Goal: Task Accomplishment & Management: Manage account settings

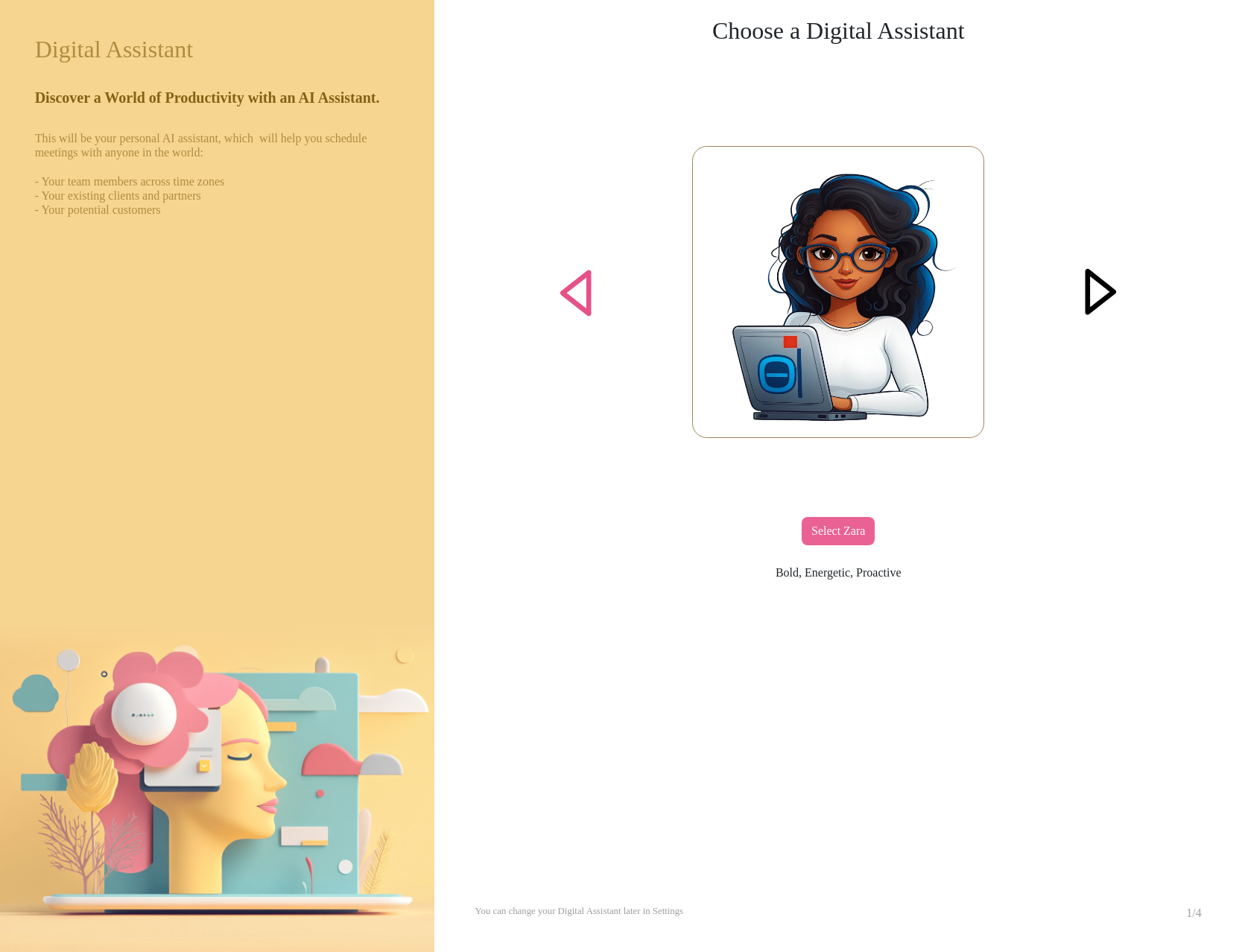
click at [1099, 264] on div at bounding box center [1100, 292] width 58 height 58
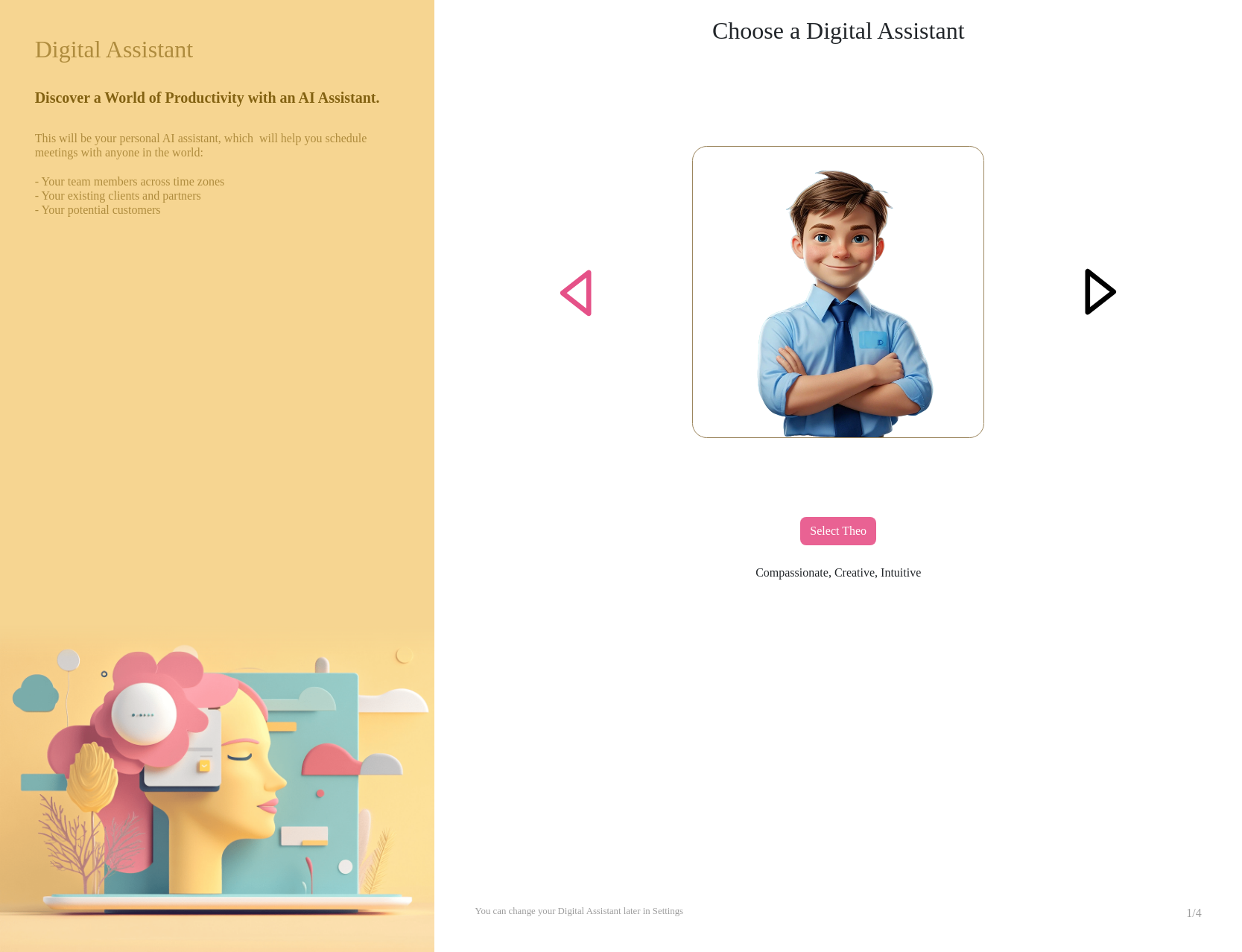
click at [1104, 268] on div at bounding box center [1100, 292] width 58 height 58
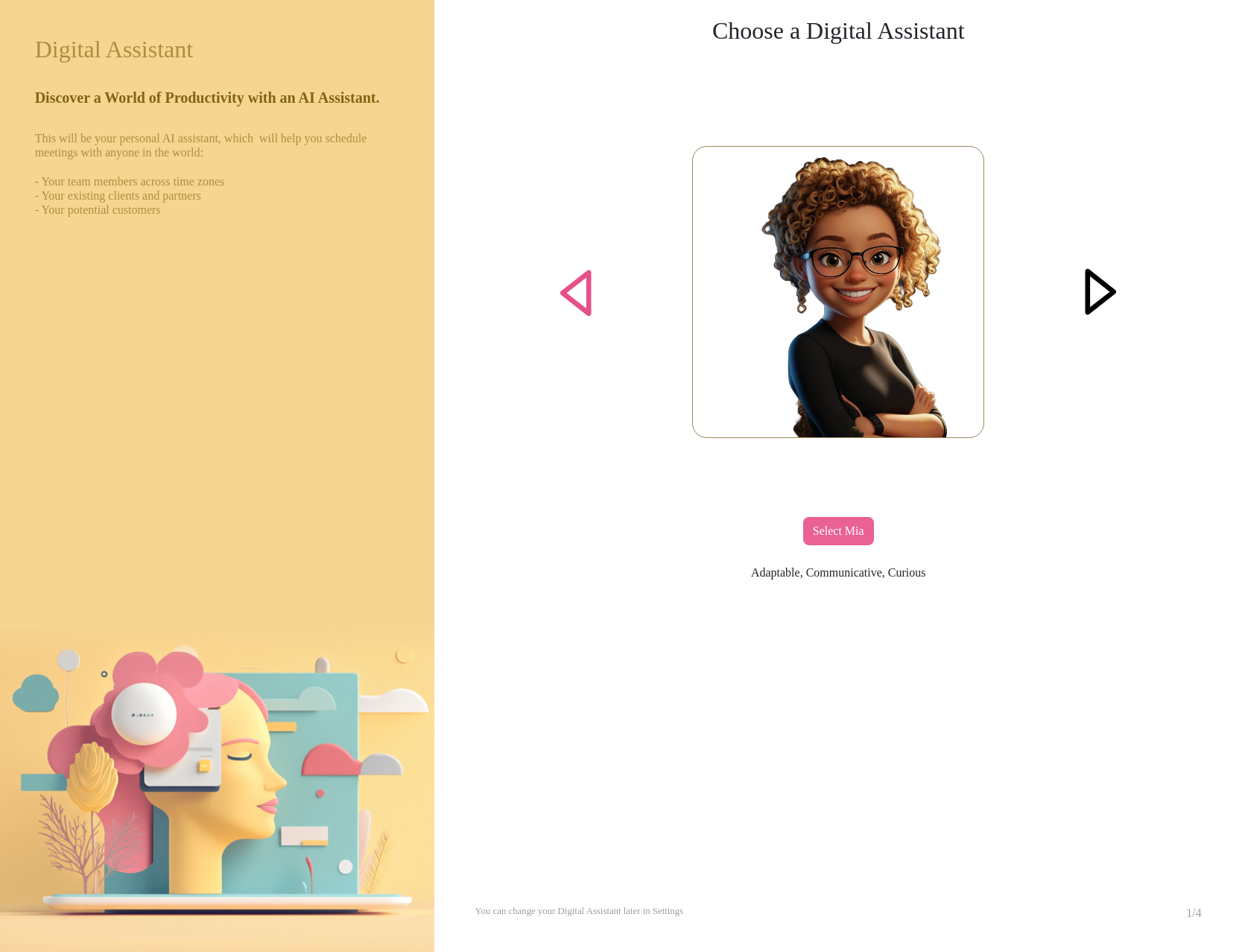
click at [1112, 278] on div at bounding box center [1100, 292] width 58 height 58
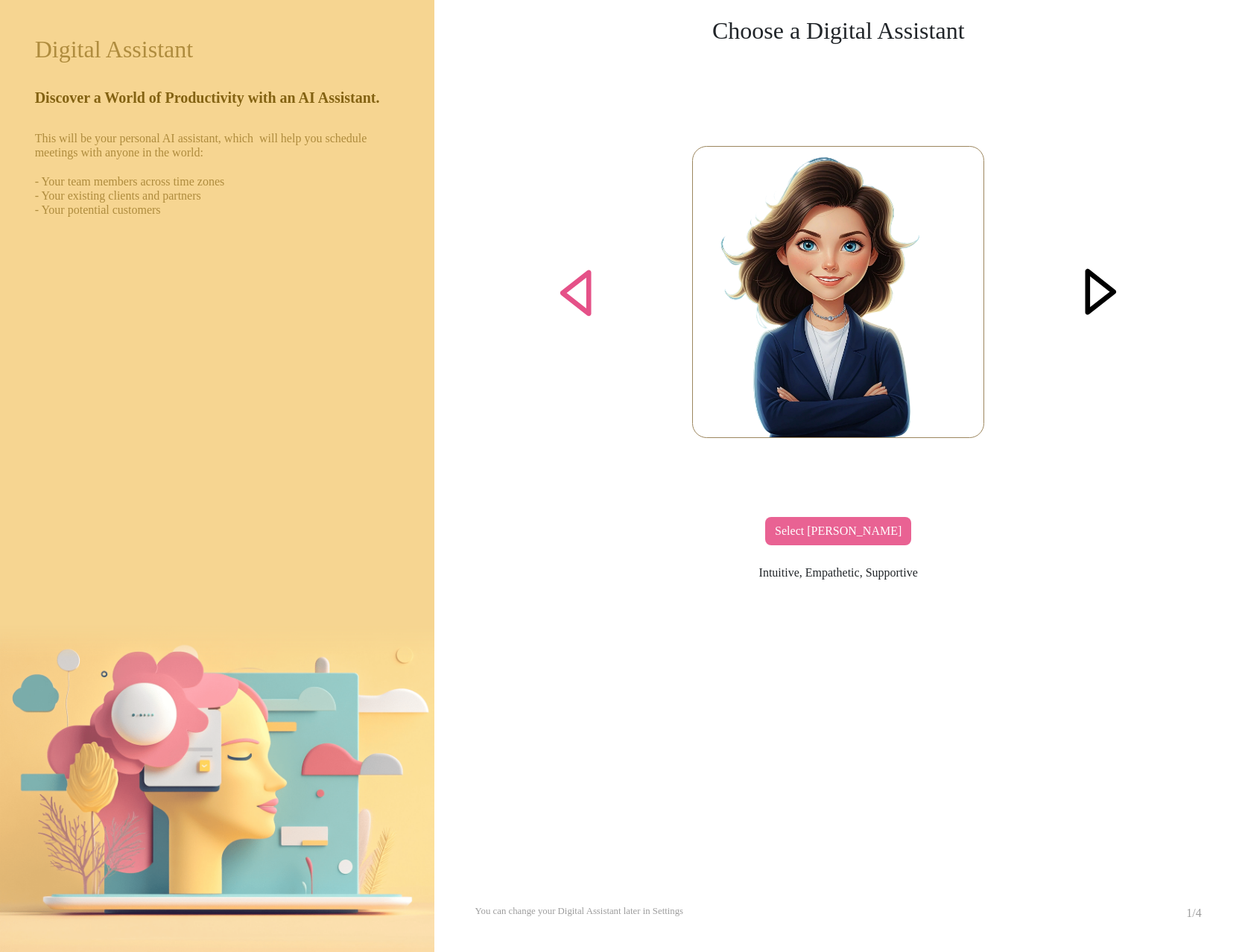
click at [1097, 287] on div at bounding box center [1100, 292] width 58 height 58
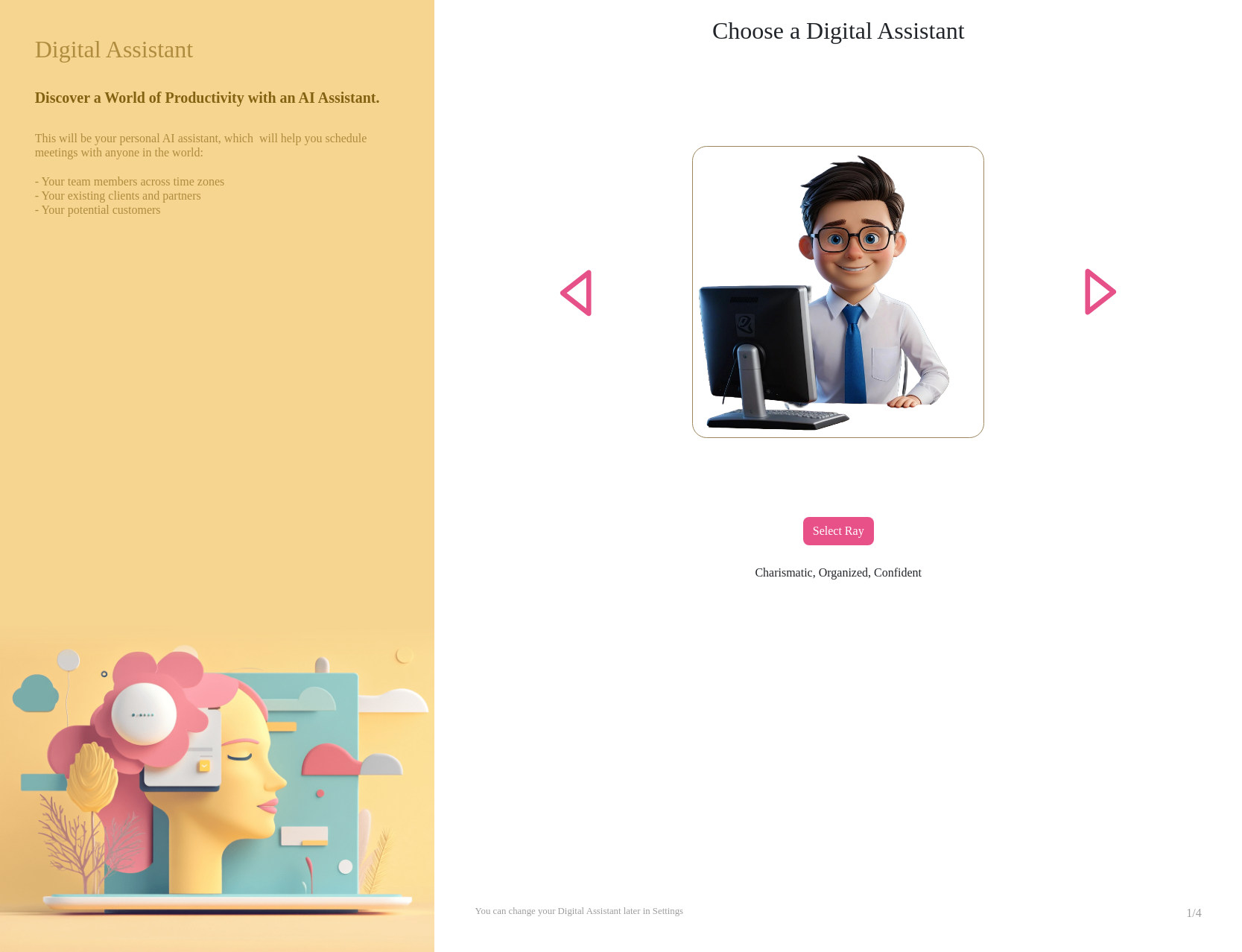
click at [858, 533] on div "Select Ray" at bounding box center [838, 531] width 71 height 28
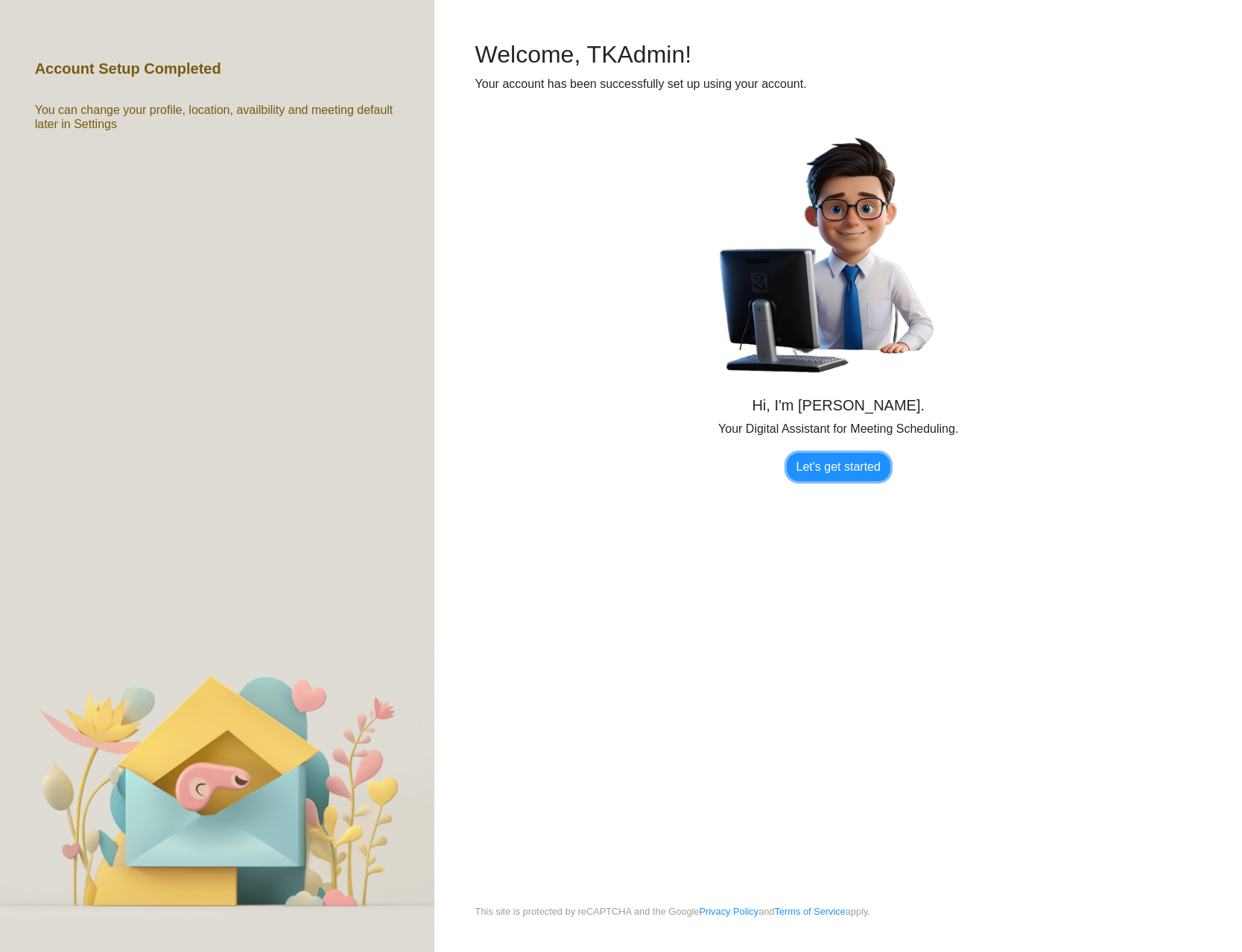
click at [855, 452] on link "Let's get started" at bounding box center [838, 467] width 103 height 28
click at [843, 459] on link "Let's get started" at bounding box center [838, 467] width 103 height 28
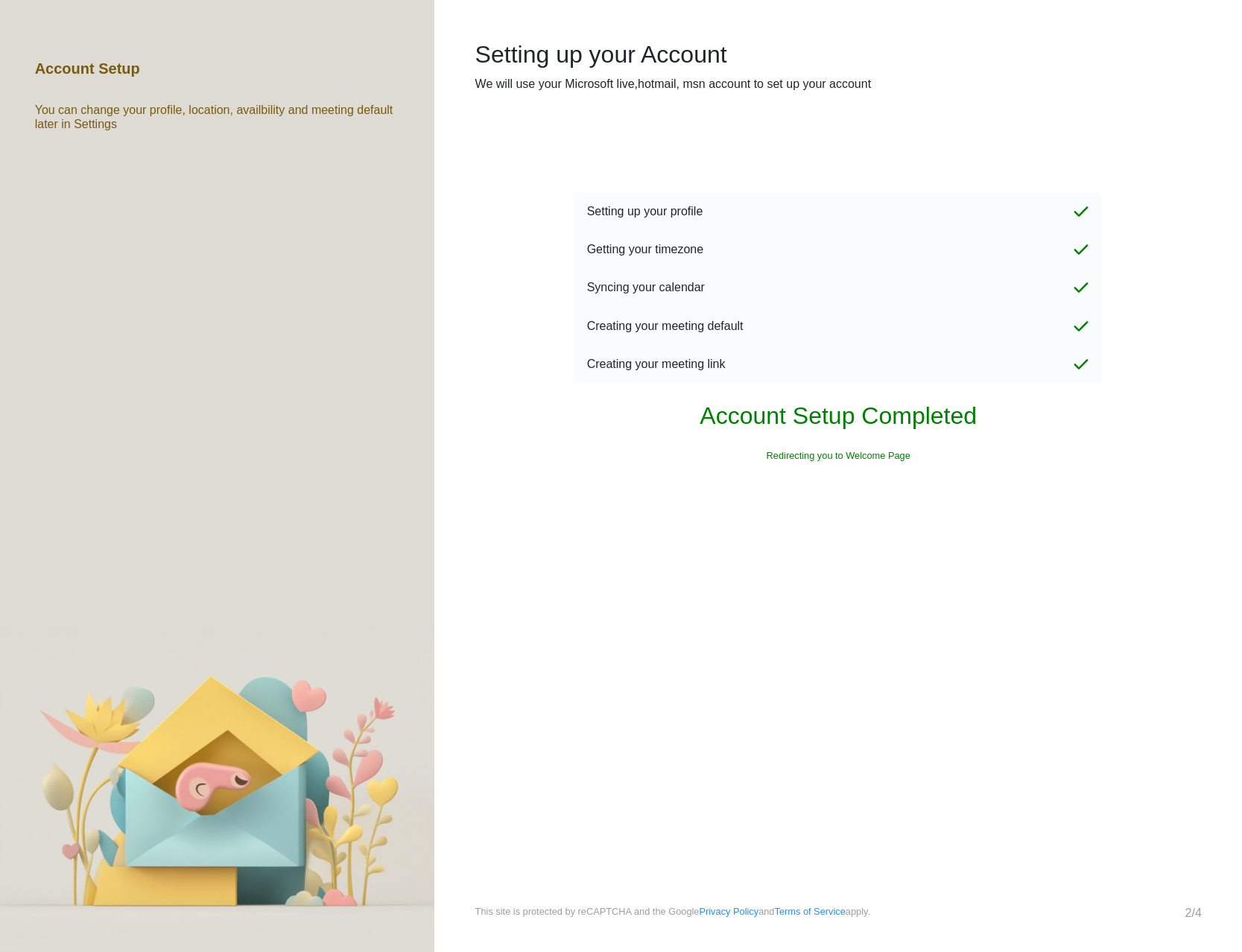
click at [697, 676] on div "Processing... Please wait. Setting up your Account We will use your Microsoft l…" at bounding box center [838, 451] width 807 height 904
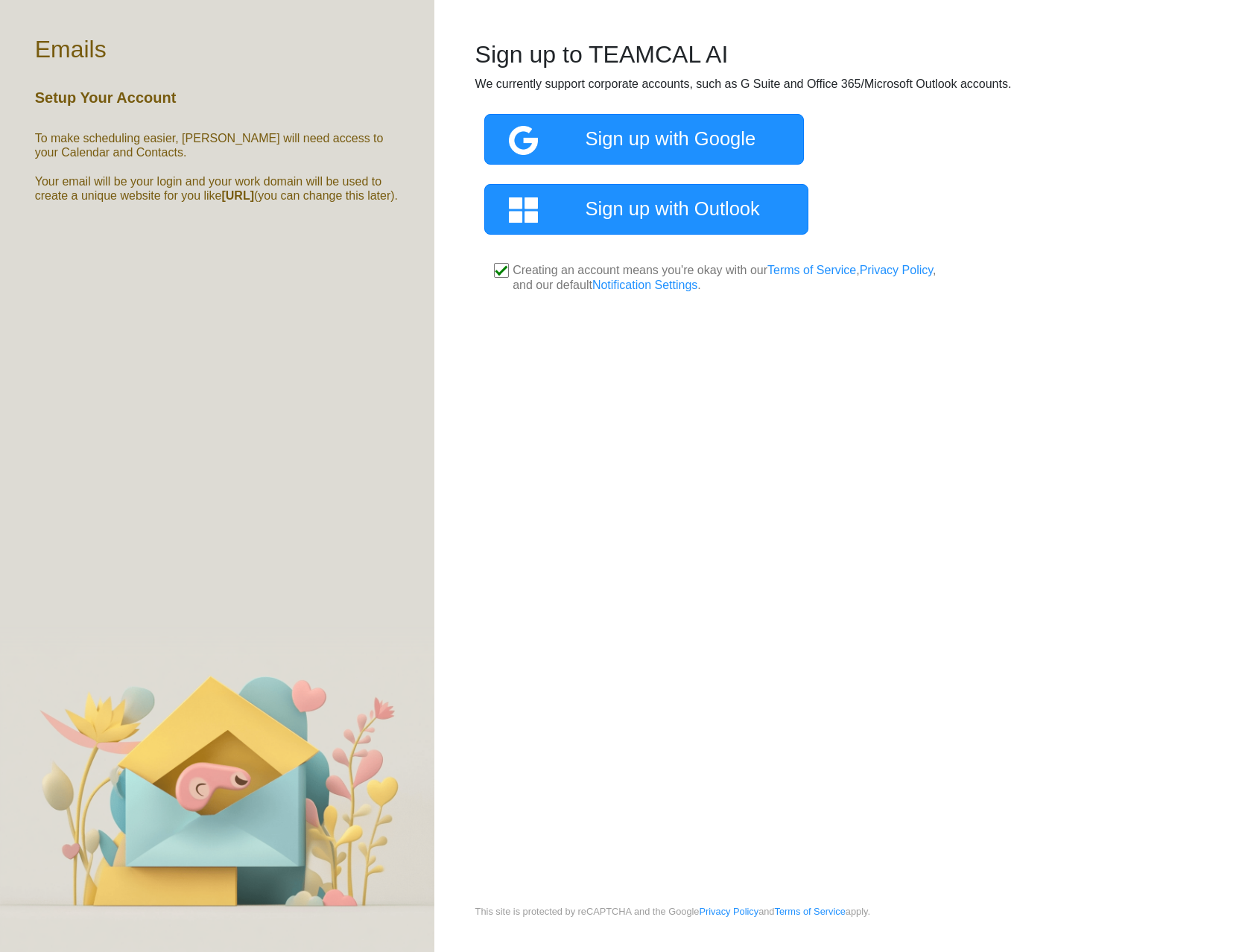
click at [767, 336] on div "Processing... Please wait. Sign up to TEAMCAL AI We currently support corporate…" at bounding box center [838, 451] width 807 height 904
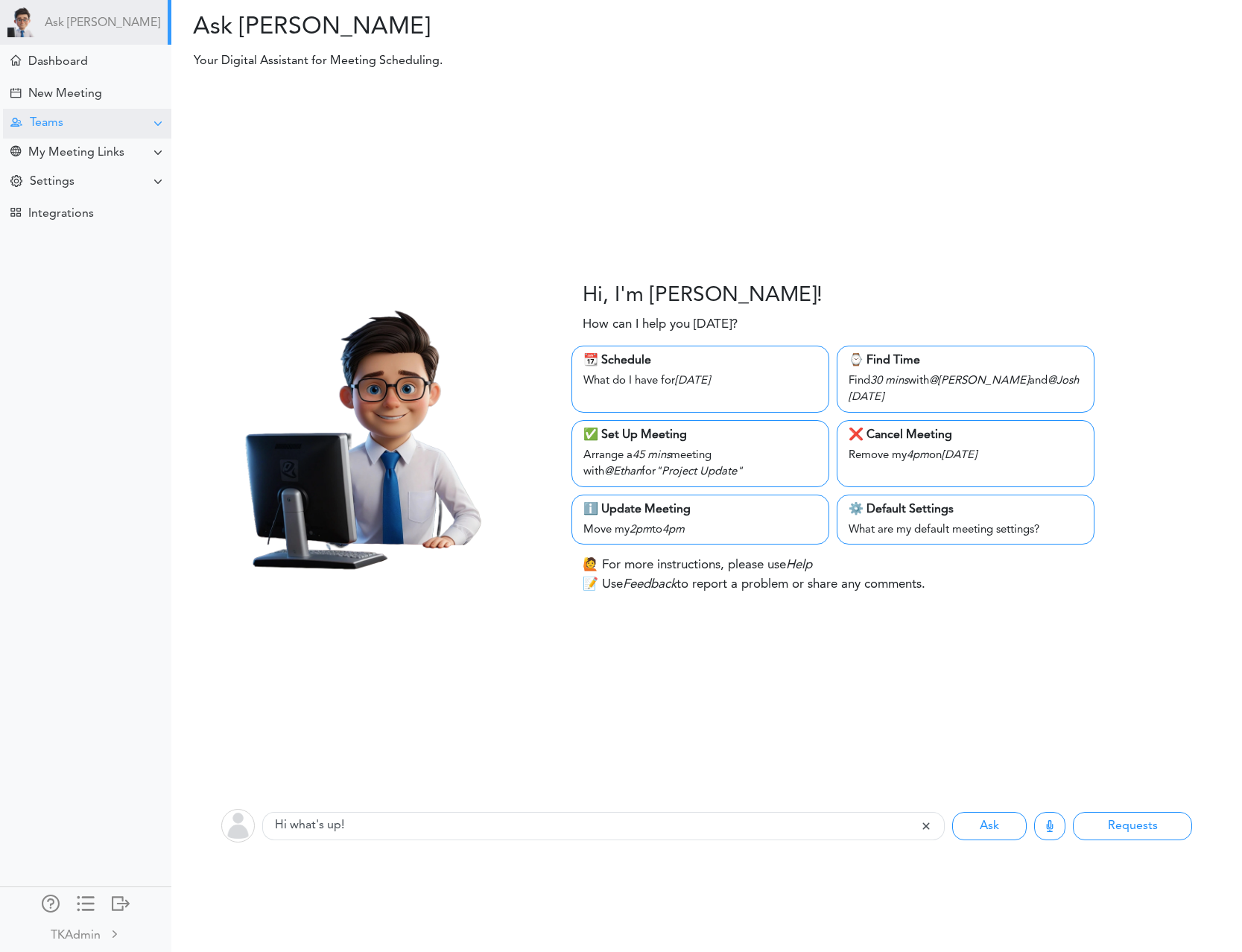
click at [58, 120] on div "Teams" at bounding box center [45, 123] width 33 height 14
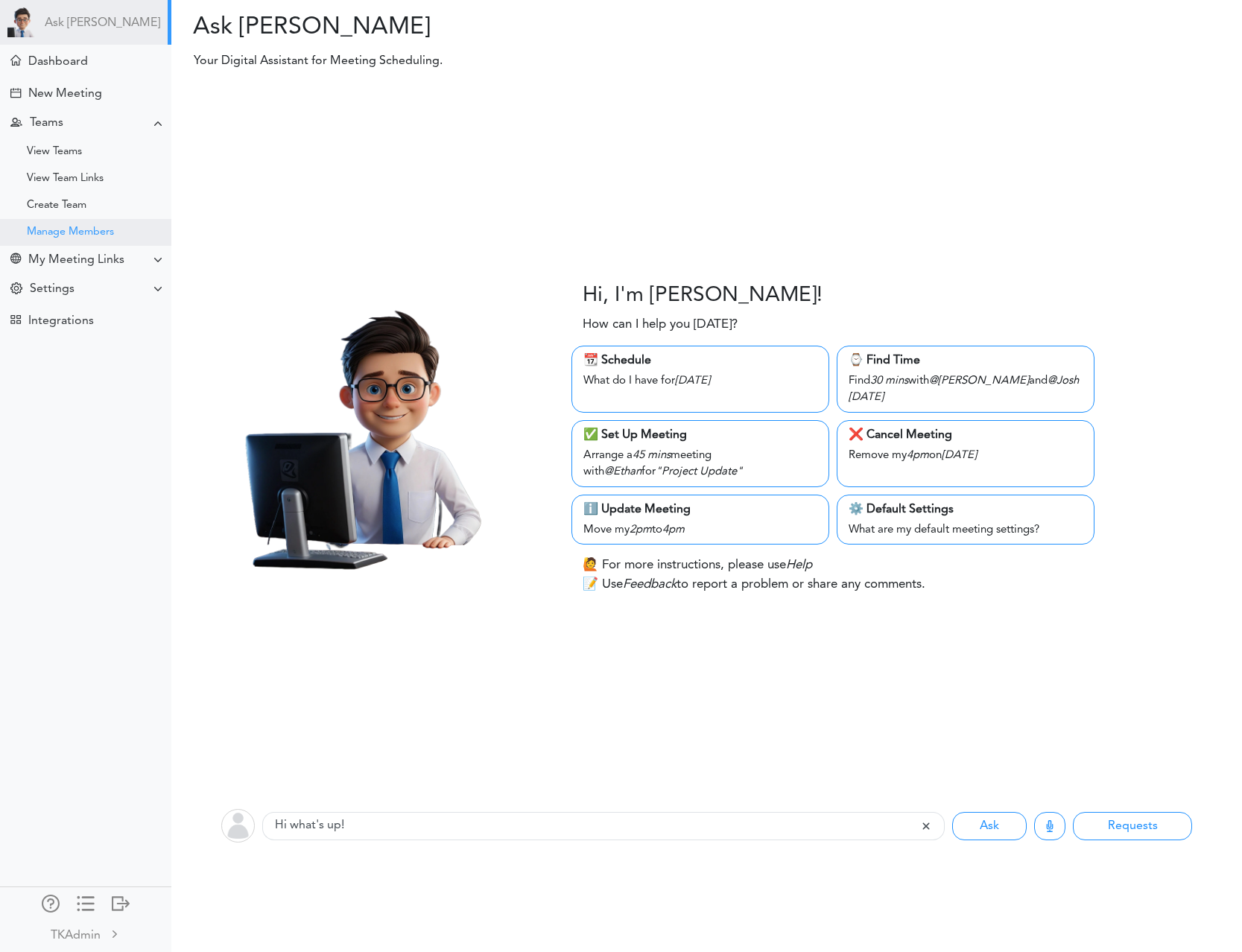
click at [85, 229] on div "Manage Members" at bounding box center [70, 233] width 87 height 8
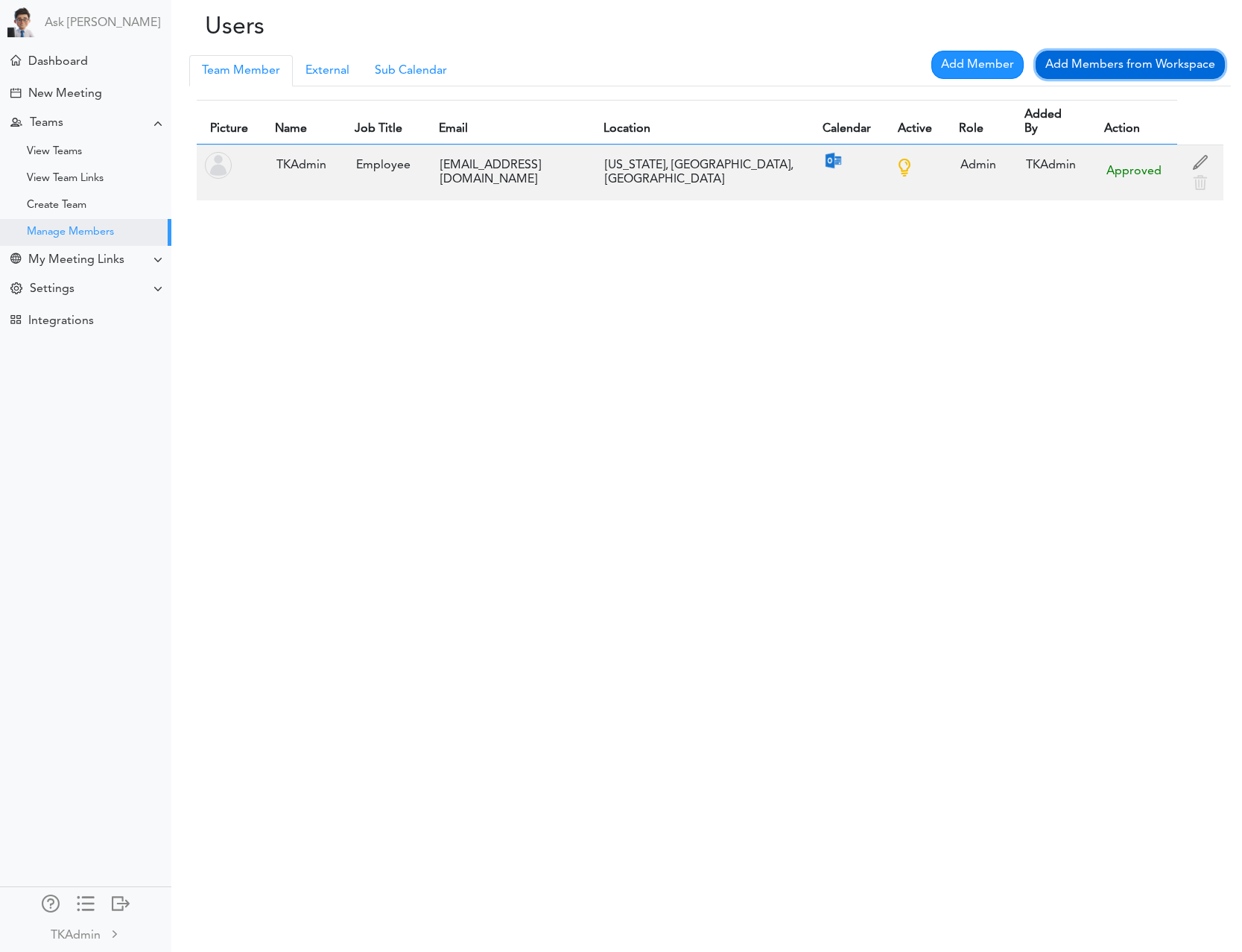
click at [1060, 68] on link "Add Members from Workspace" at bounding box center [1130, 65] width 189 height 28
click at [984, 59] on link "Add Member" at bounding box center [978, 65] width 93 height 28
click at [105, 292] on div "Settings" at bounding box center [87, 289] width 169 height 29
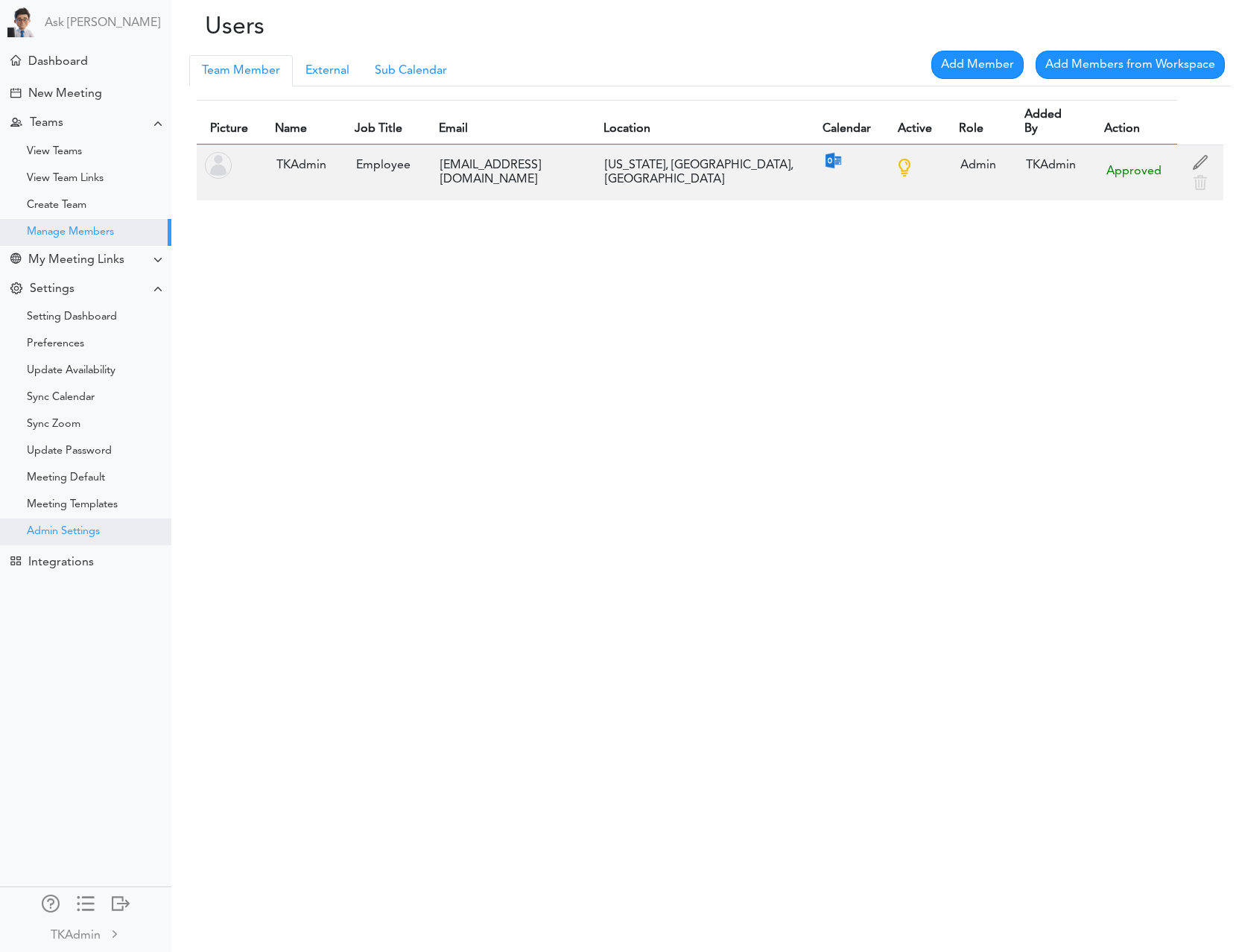
click at [107, 529] on div "Admin Settings" at bounding box center [85, 532] width 171 height 26
click at [69, 538] on div "Admin Settings" at bounding box center [85, 532] width 171 height 26
click at [109, 527] on div "Admin Settings" at bounding box center [85, 532] width 171 height 26
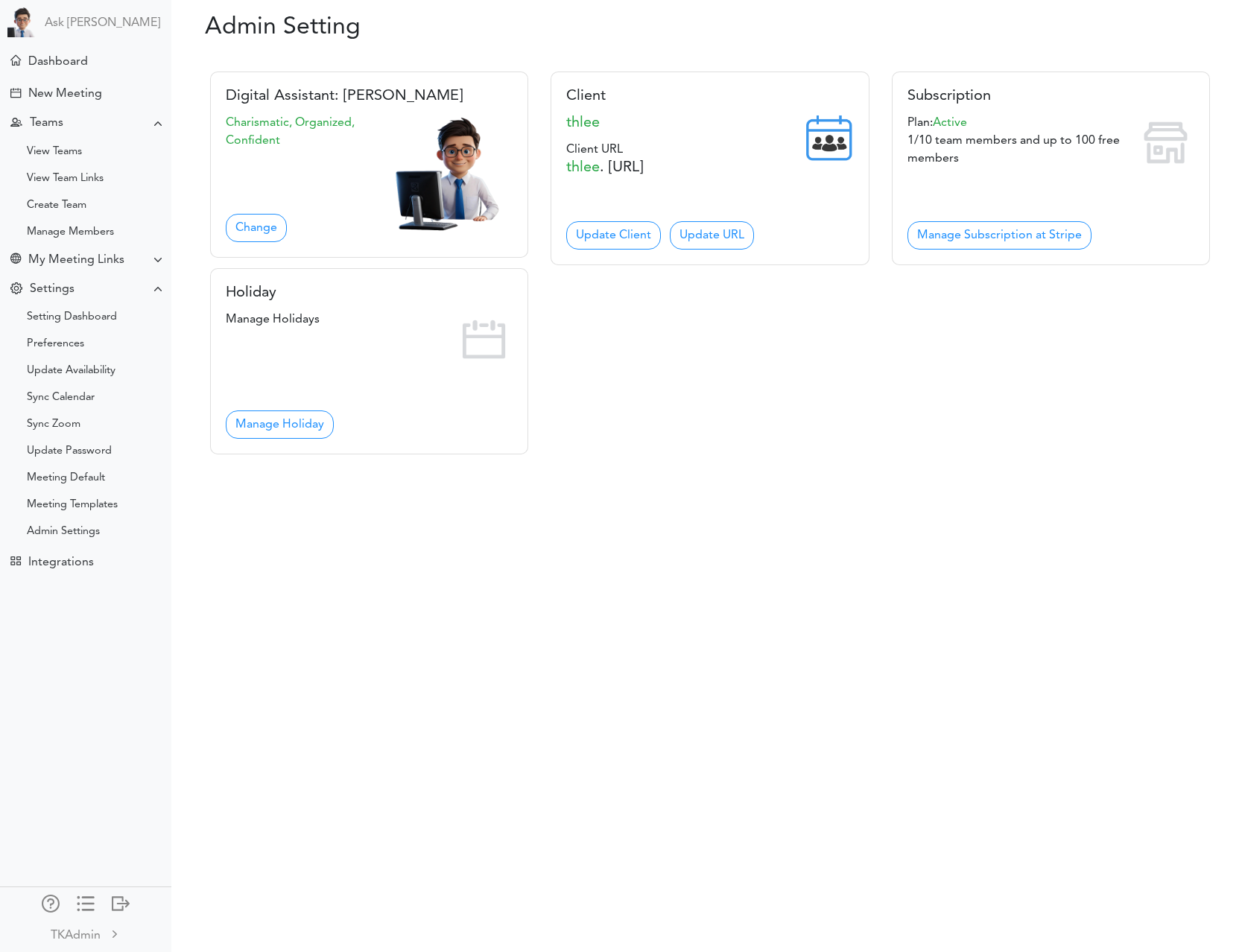
click at [805, 400] on div "Digital Assistant: [PERSON_NAME] Charismatic, Organized, Confident Change Clien…" at bounding box center [709, 255] width 1022 height 400
click at [684, 236] on link "Update URL" at bounding box center [711, 236] width 84 height 28
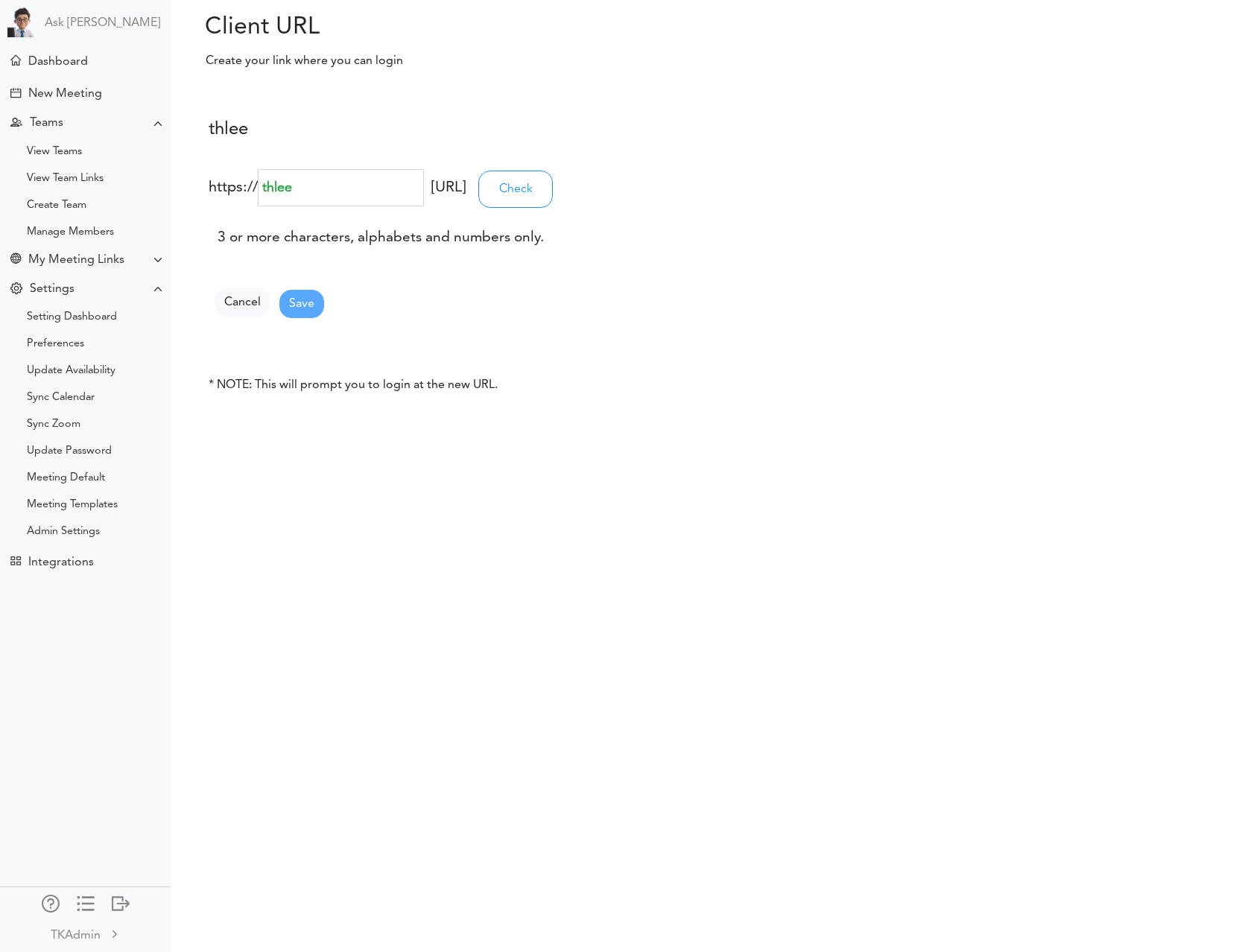
click at [305, 192] on input "thlee" at bounding box center [340, 187] width 166 height 37
type input "thl"
click at [553, 180] on input "Check" at bounding box center [515, 188] width 75 height 37
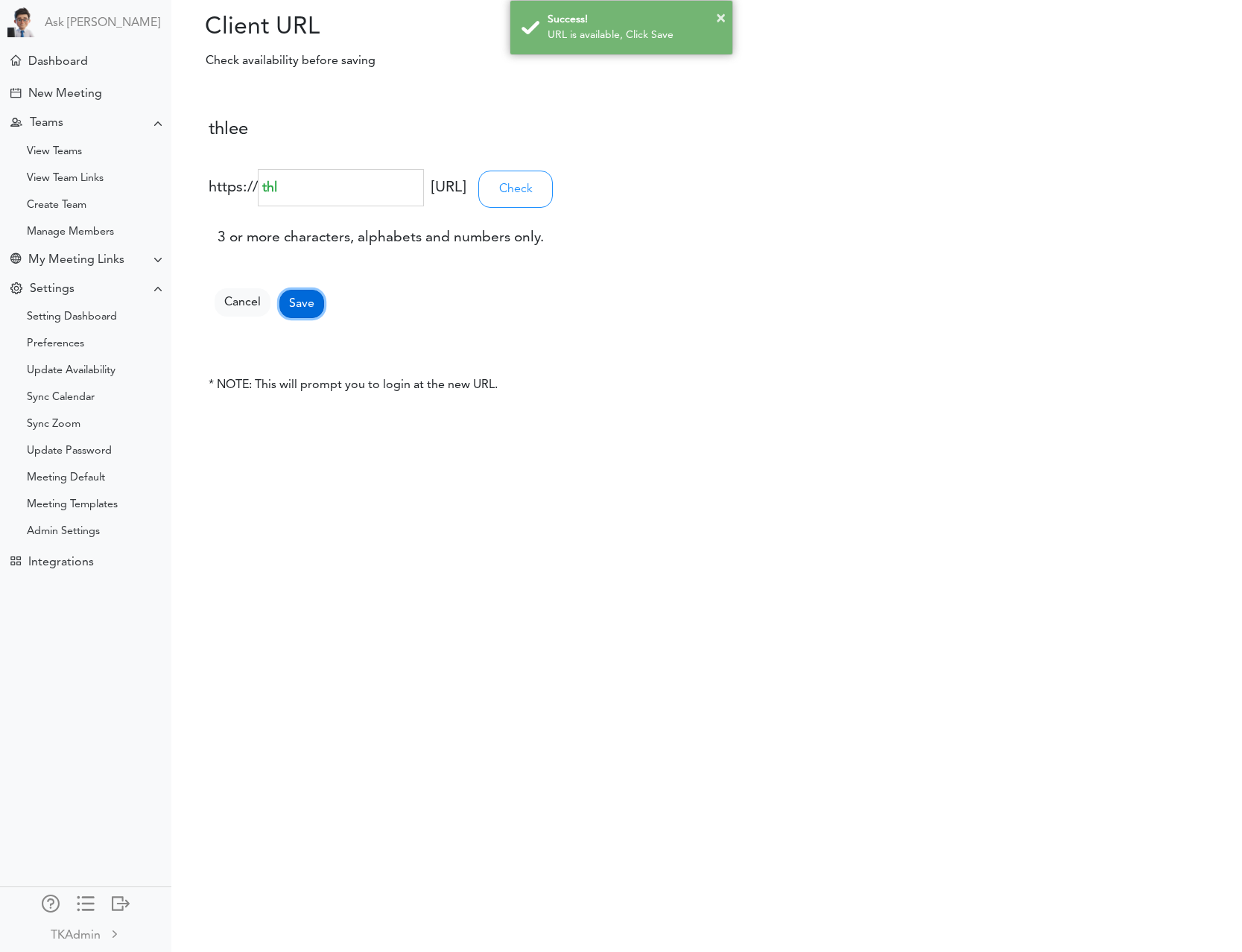
click at [310, 295] on button "Save" at bounding box center [301, 304] width 44 height 28
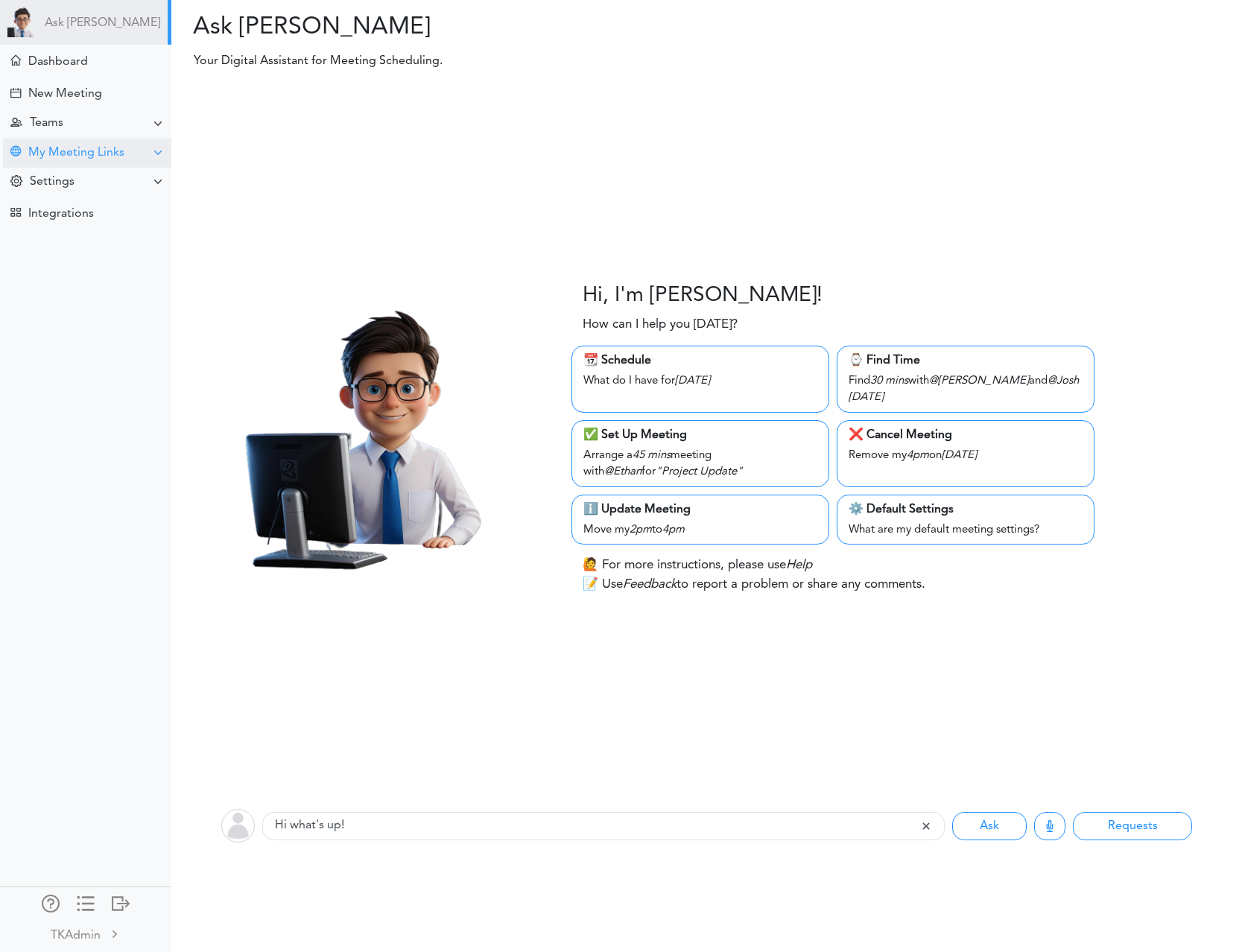
click at [83, 157] on div "My Meeting Links" at bounding box center [77, 152] width 97 height 14
click at [85, 157] on div "My Meeting Links" at bounding box center [77, 152] width 97 height 14
click at [93, 127] on div "Teams" at bounding box center [87, 123] width 169 height 29
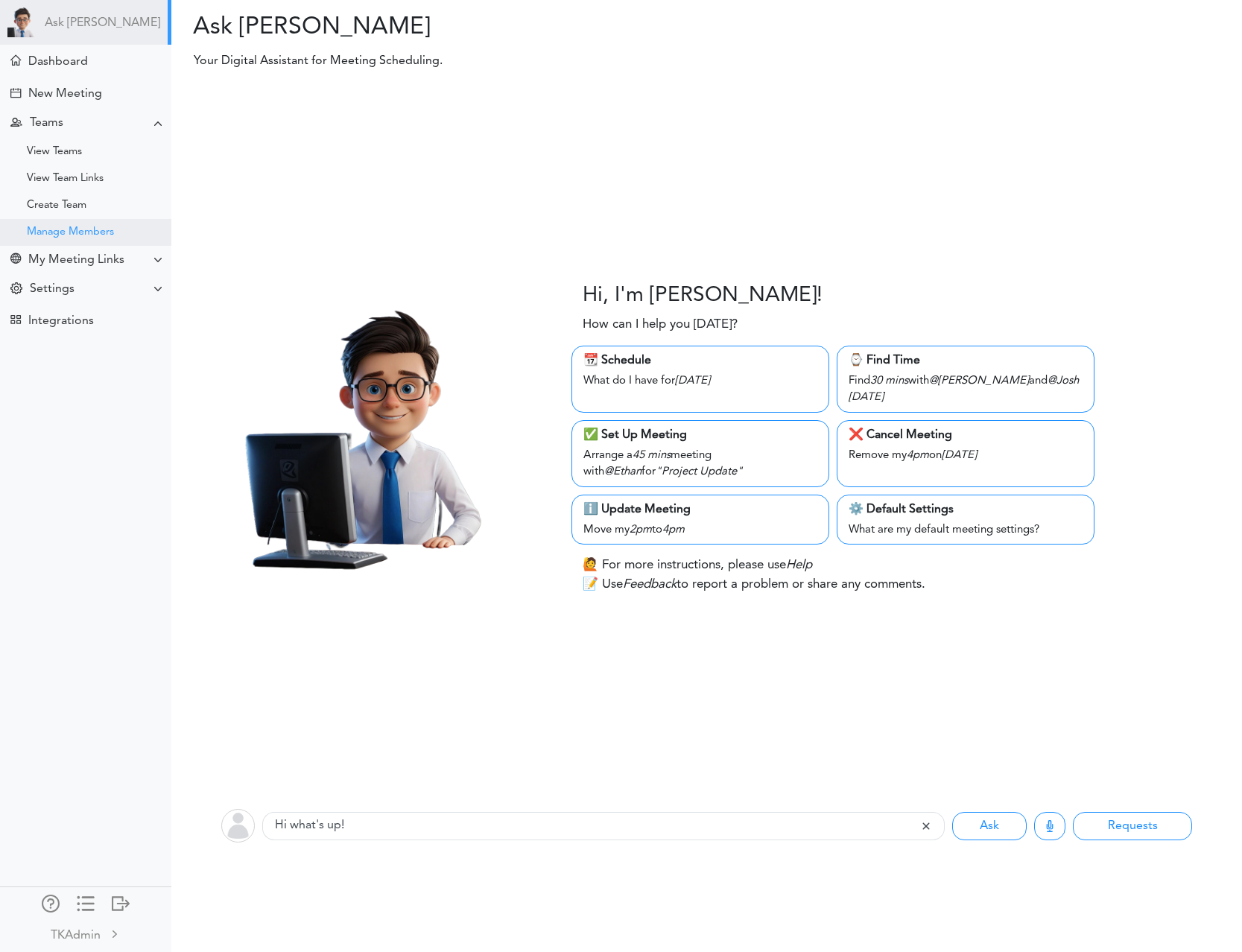
drag, startPoint x: 115, startPoint y: 226, endPoint x: 131, endPoint y: 226, distance: 16.0
click at [116, 226] on div "Manage Members" at bounding box center [85, 232] width 171 height 26
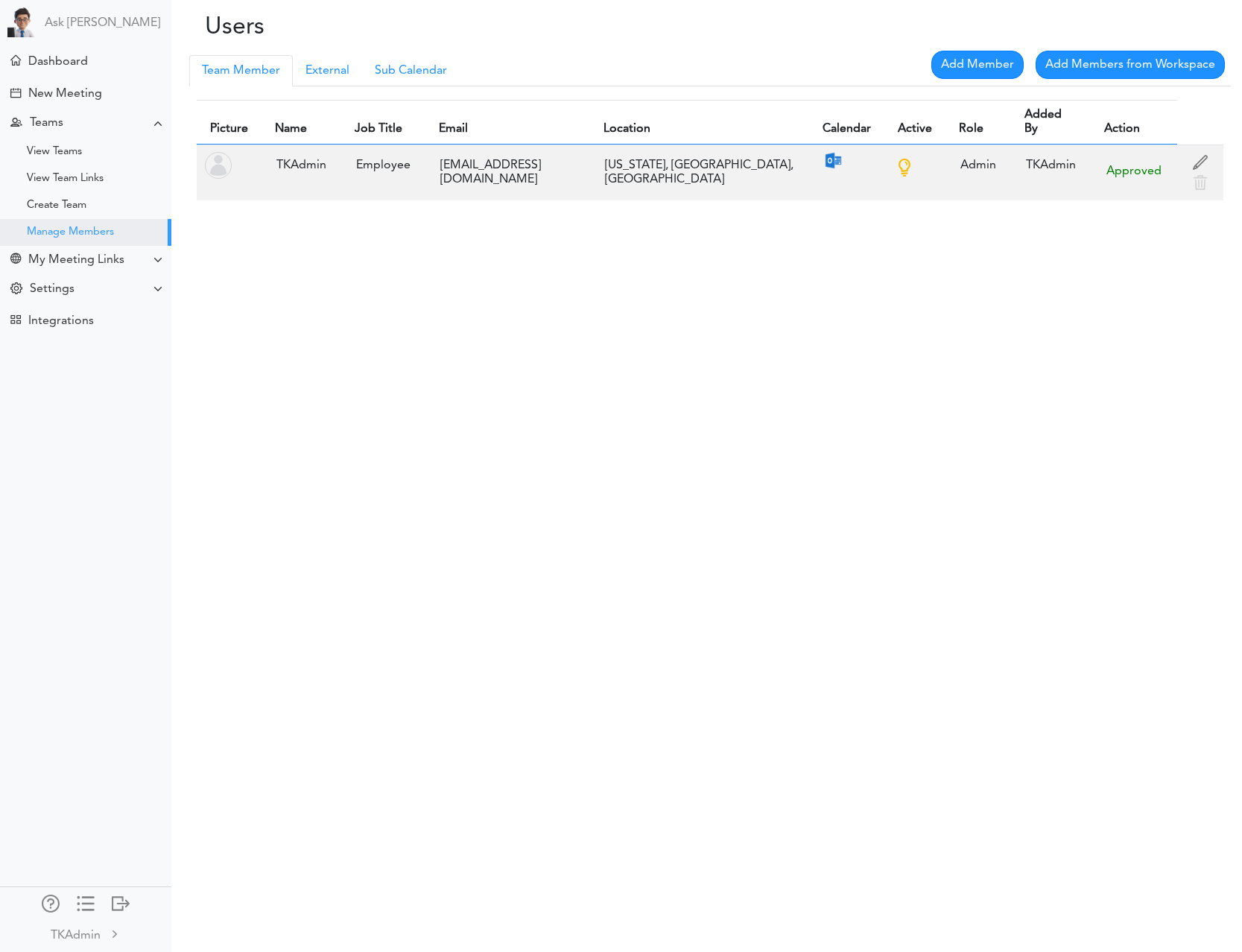
click at [956, 296] on div "Users Processing... Please wait. Team Member Manager External Sub Calendar Add …" at bounding box center [621, 476] width 1242 height 952
click at [980, 297] on div "Users Processing... Please wait. Team Member Manager External Sub Calendar Add …" at bounding box center [621, 476] width 1242 height 952
click at [1108, 265] on div "Users Processing... Please wait. Team Member Manager External Sub Calendar Add …" at bounding box center [621, 476] width 1242 height 952
click at [421, 617] on div "Users Processing... Please wait. Team Member Manager External Sub Calendar Add …" at bounding box center [621, 476] width 1242 height 952
click at [1117, 67] on link "Add Members from Workspace" at bounding box center [1130, 65] width 189 height 28
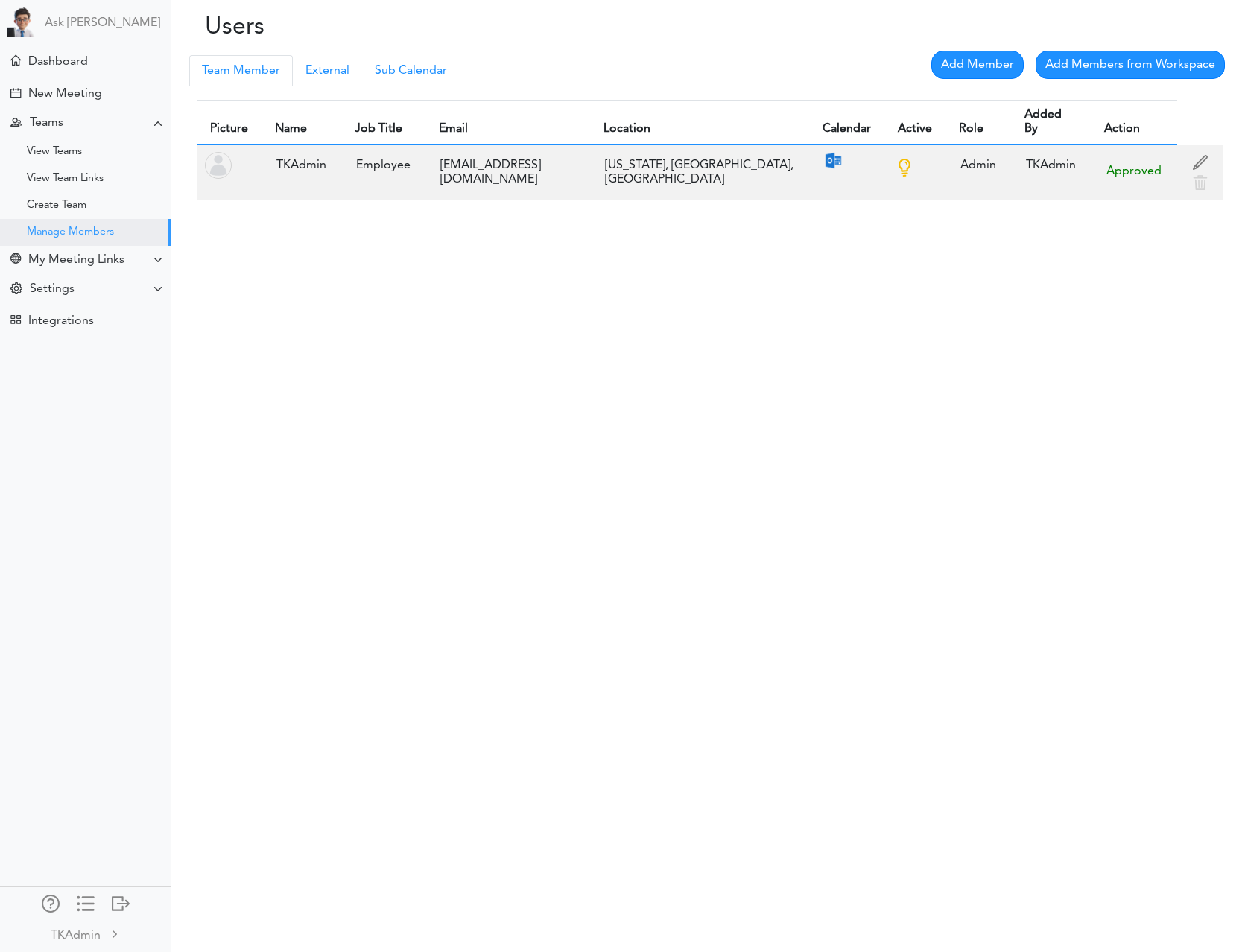
click at [871, 299] on div "Users Processing... Please wait. Team Member Manager External Sub Calendar Add …" at bounding box center [621, 476] width 1242 height 952
click at [157, 256] on div at bounding box center [158, 259] width 12 height 12
click at [157, 258] on div at bounding box center [158, 259] width 12 height 12
drag, startPoint x: 371, startPoint y: 367, endPoint x: 746, endPoint y: 114, distance: 452.4
click at [379, 362] on div "Users Processing... Please wait. Team Member Manager External Sub Calendar Add …" at bounding box center [621, 476] width 1242 height 952
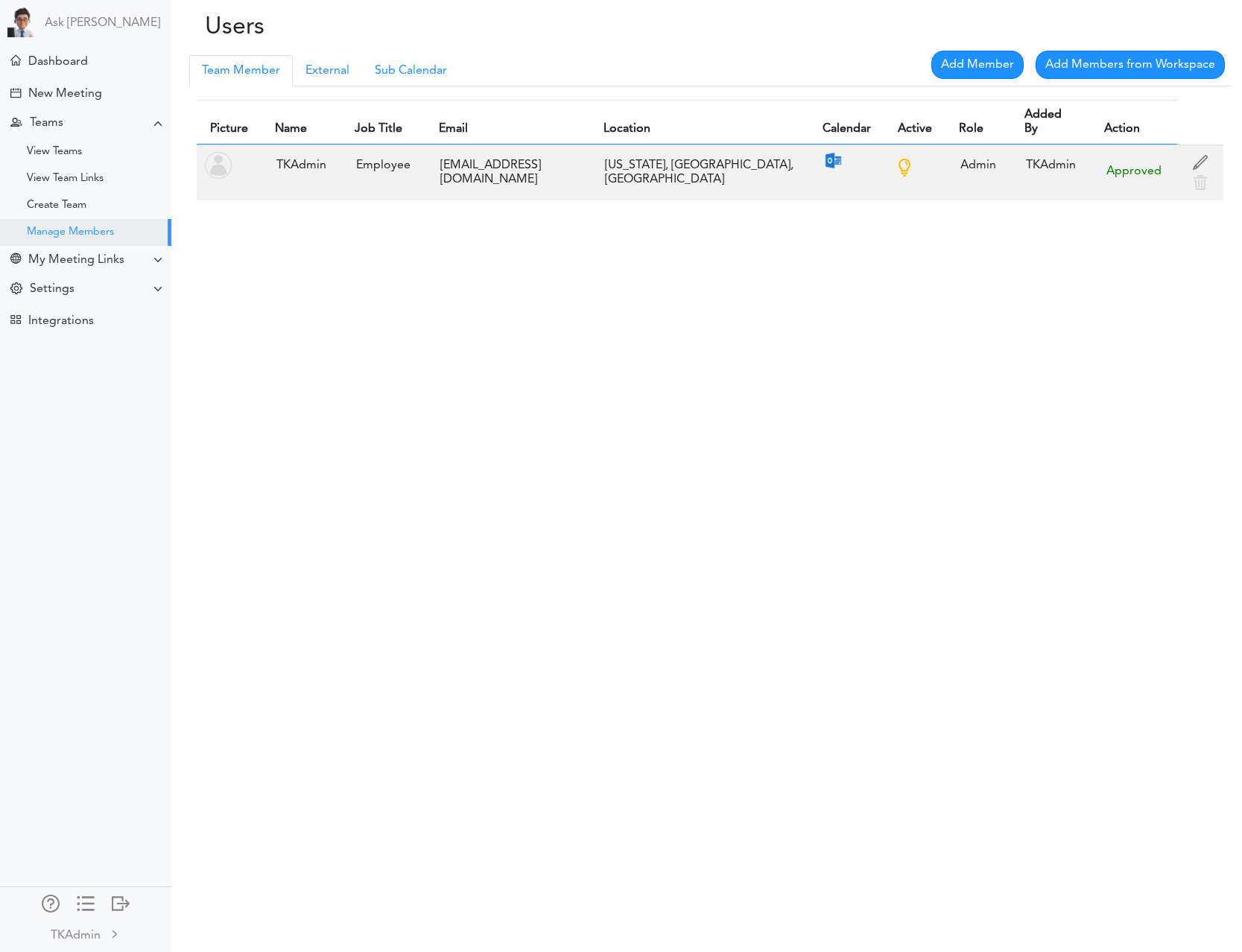
click at [1073, 215] on div "Users Processing... Please wait. Team Member Manager External Sub Calendar Add …" at bounding box center [621, 476] width 1242 height 952
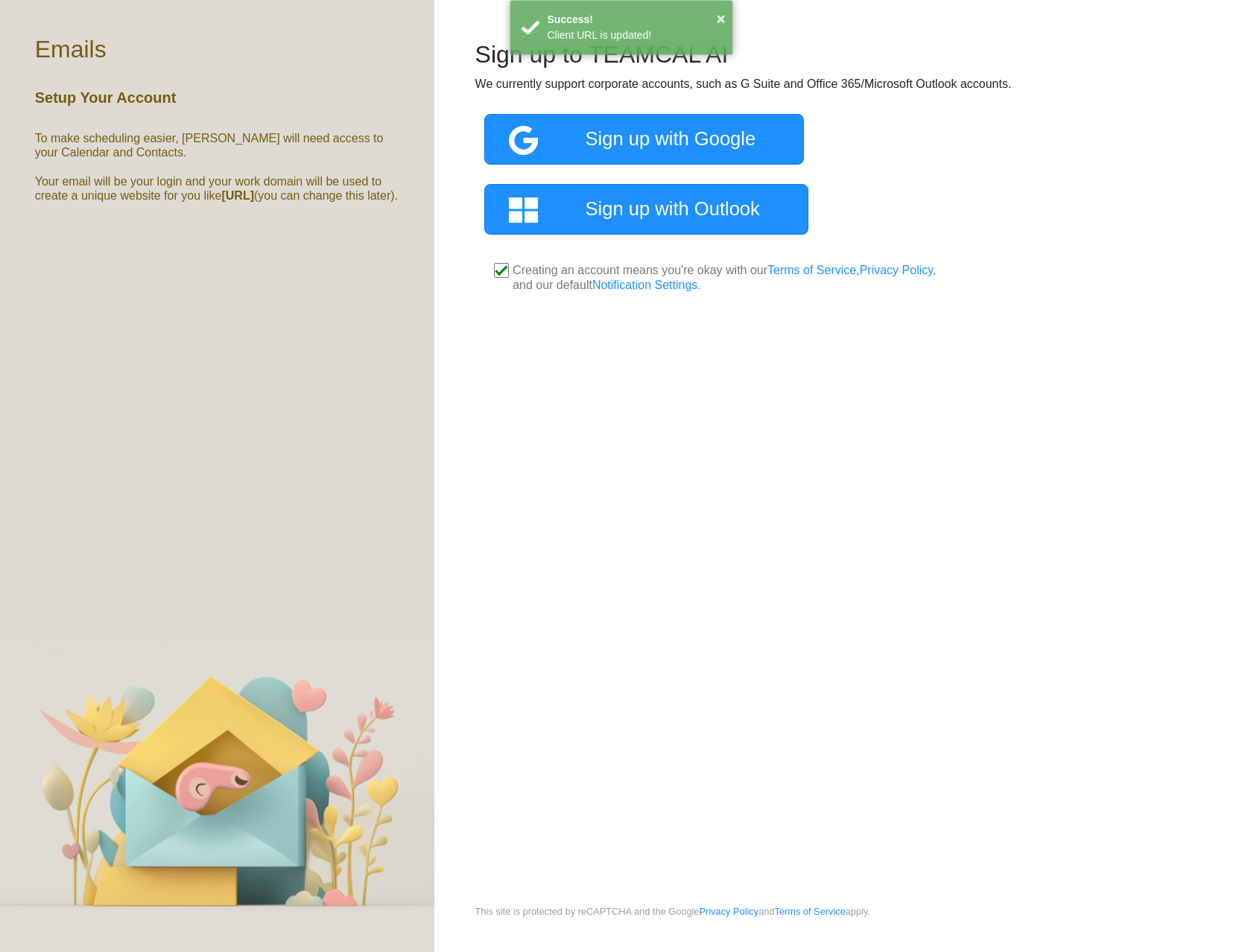
click at [766, 392] on div "Processing... Please wait. Sign up to TEAMCAL AI We currently support corporate…" at bounding box center [838, 451] width 807 height 904
click at [714, 348] on div "Processing... Please wait. Sign up to TEAMCAL AI We currently support corporate…" at bounding box center [838, 451] width 807 height 904
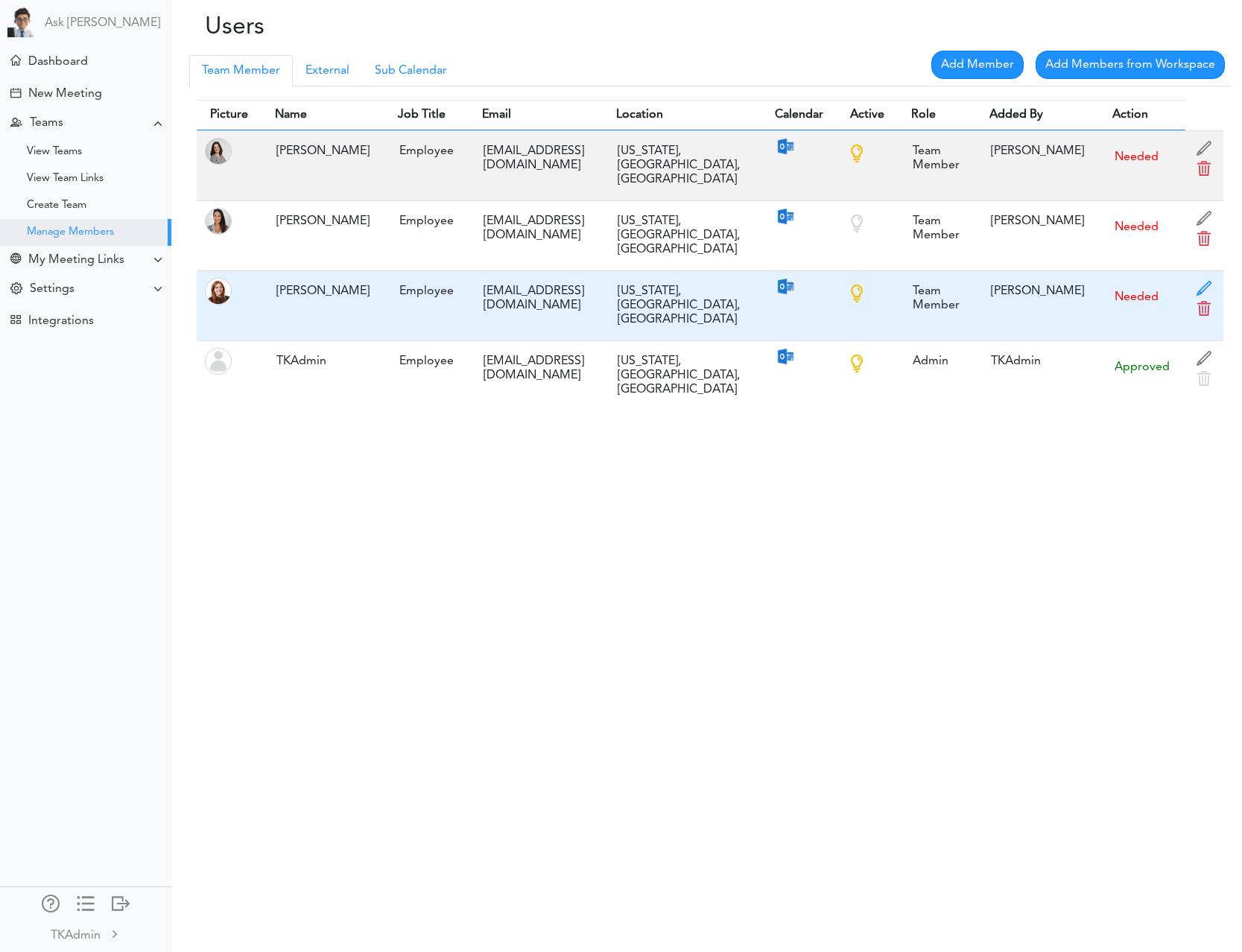
click at [1193, 281] on span at bounding box center [1204, 292] width 23 height 23
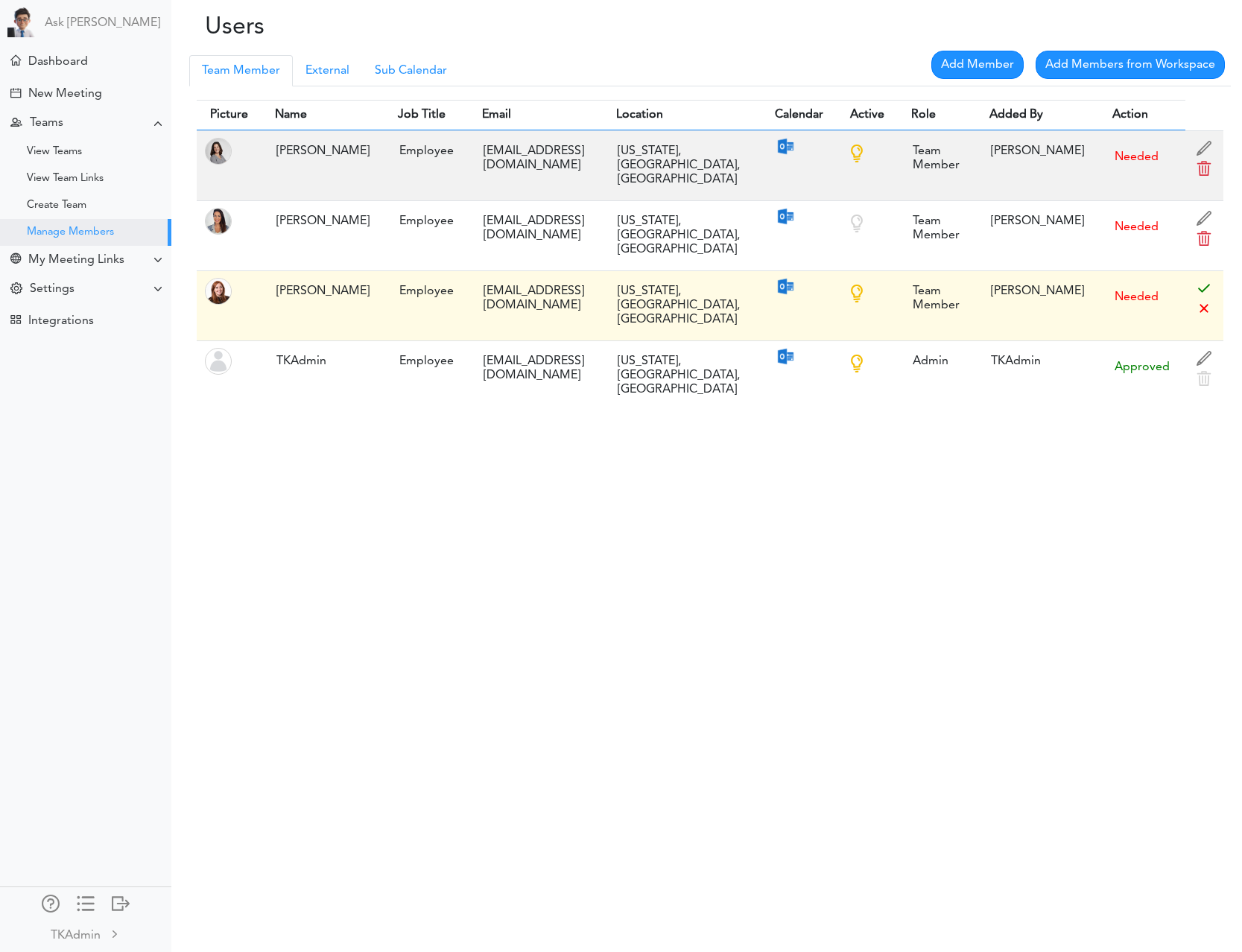
click at [1162, 271] on td "Needed" at bounding box center [1142, 306] width 86 height 70
click at [1193, 281] on span at bounding box center [1204, 292] width 23 height 23
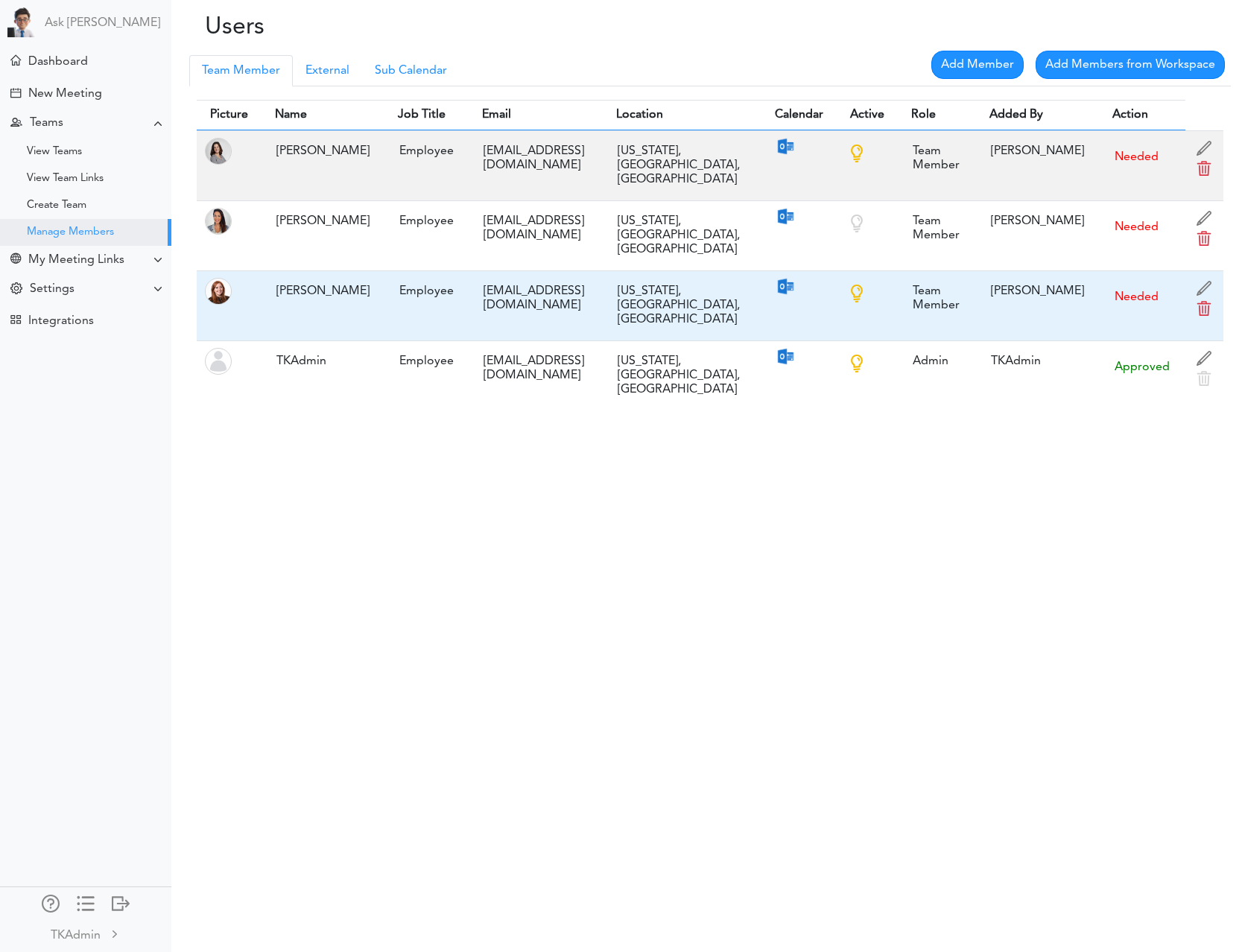
click at [1159, 277] on td "Needed" at bounding box center [1142, 306] width 86 height 70
click at [1117, 280] on button "Needed" at bounding box center [1136, 297] width 61 height 34
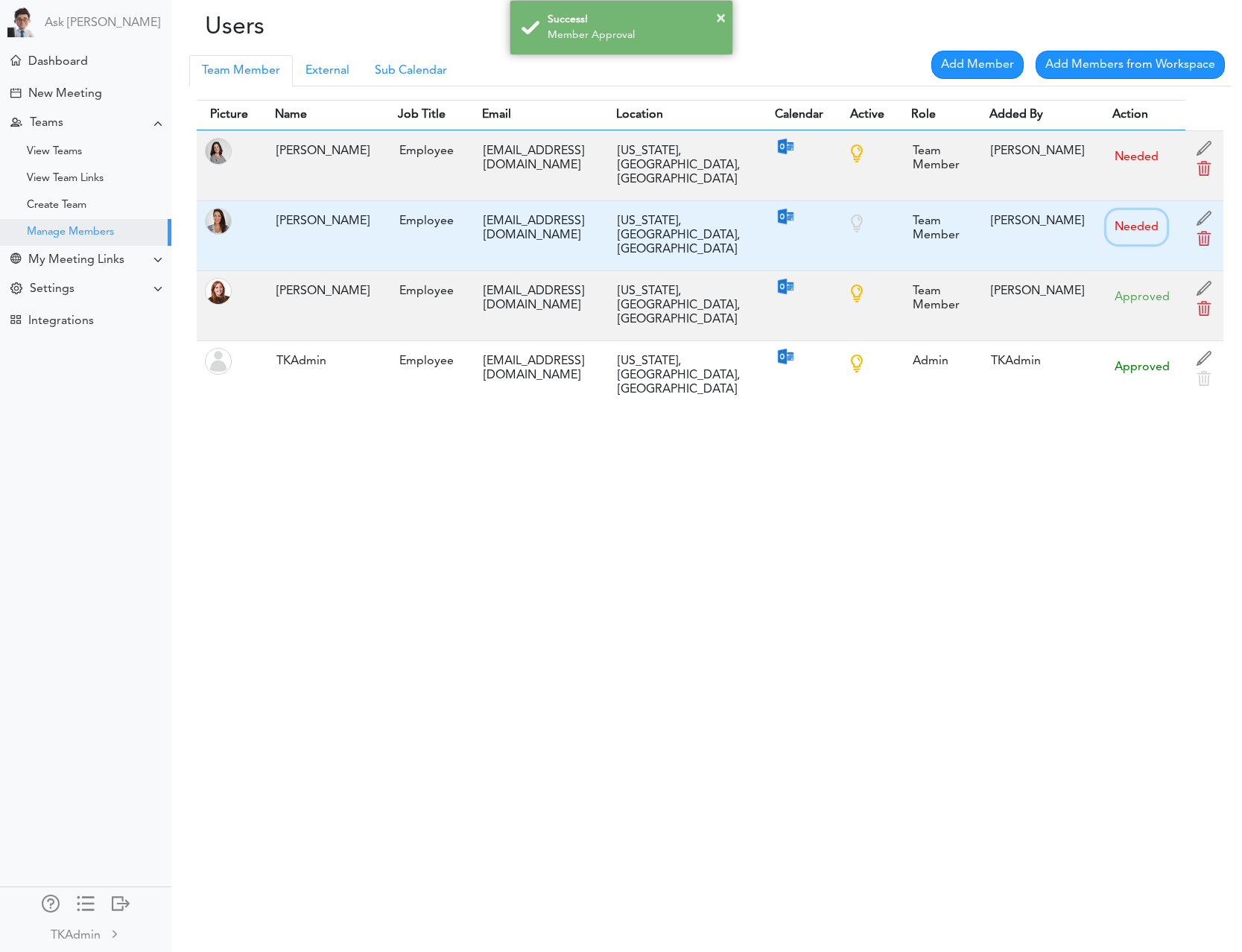
click at [1112, 210] on button "Needed" at bounding box center [1136, 227] width 61 height 34
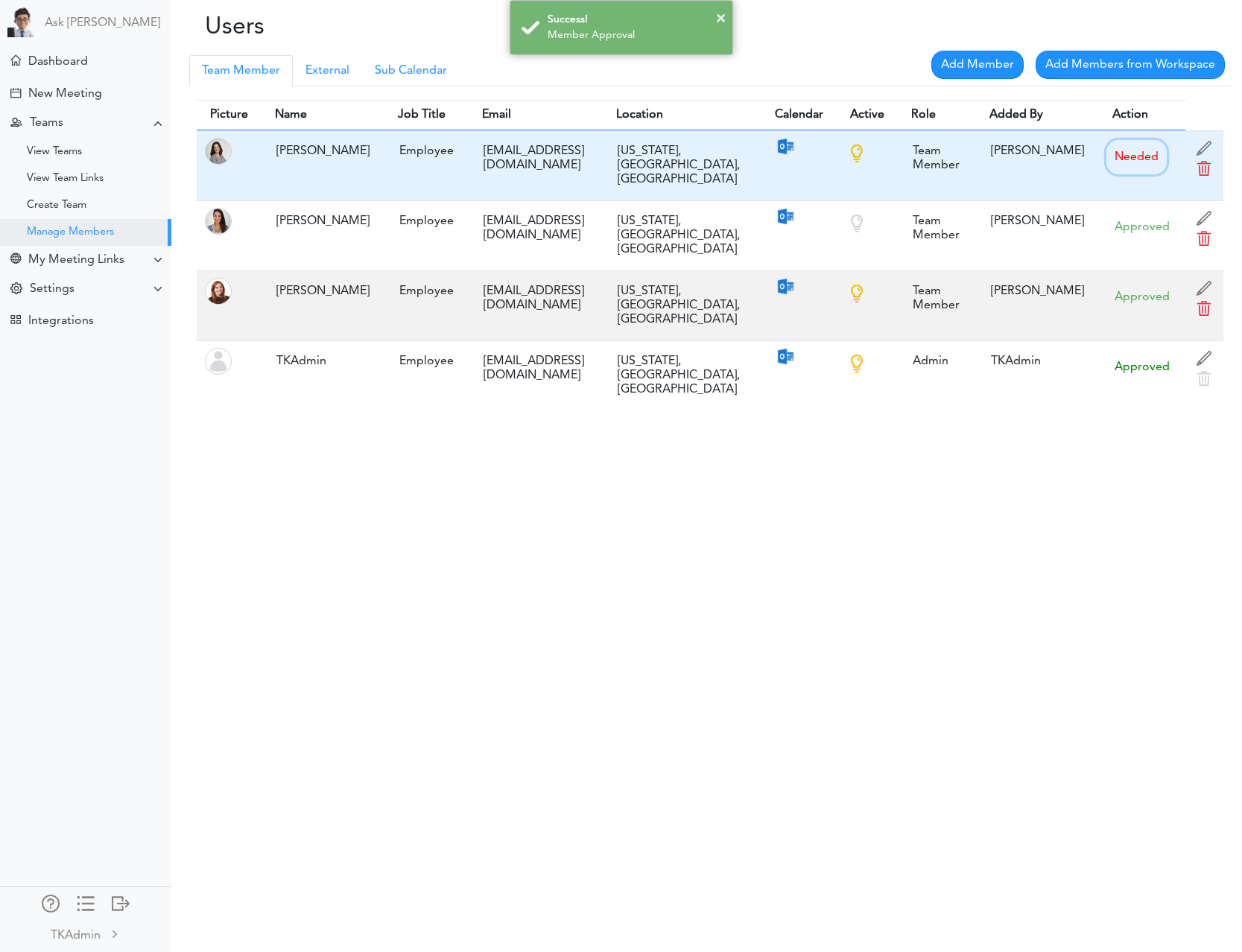
click at [1112, 151] on button "Needed" at bounding box center [1136, 157] width 61 height 34
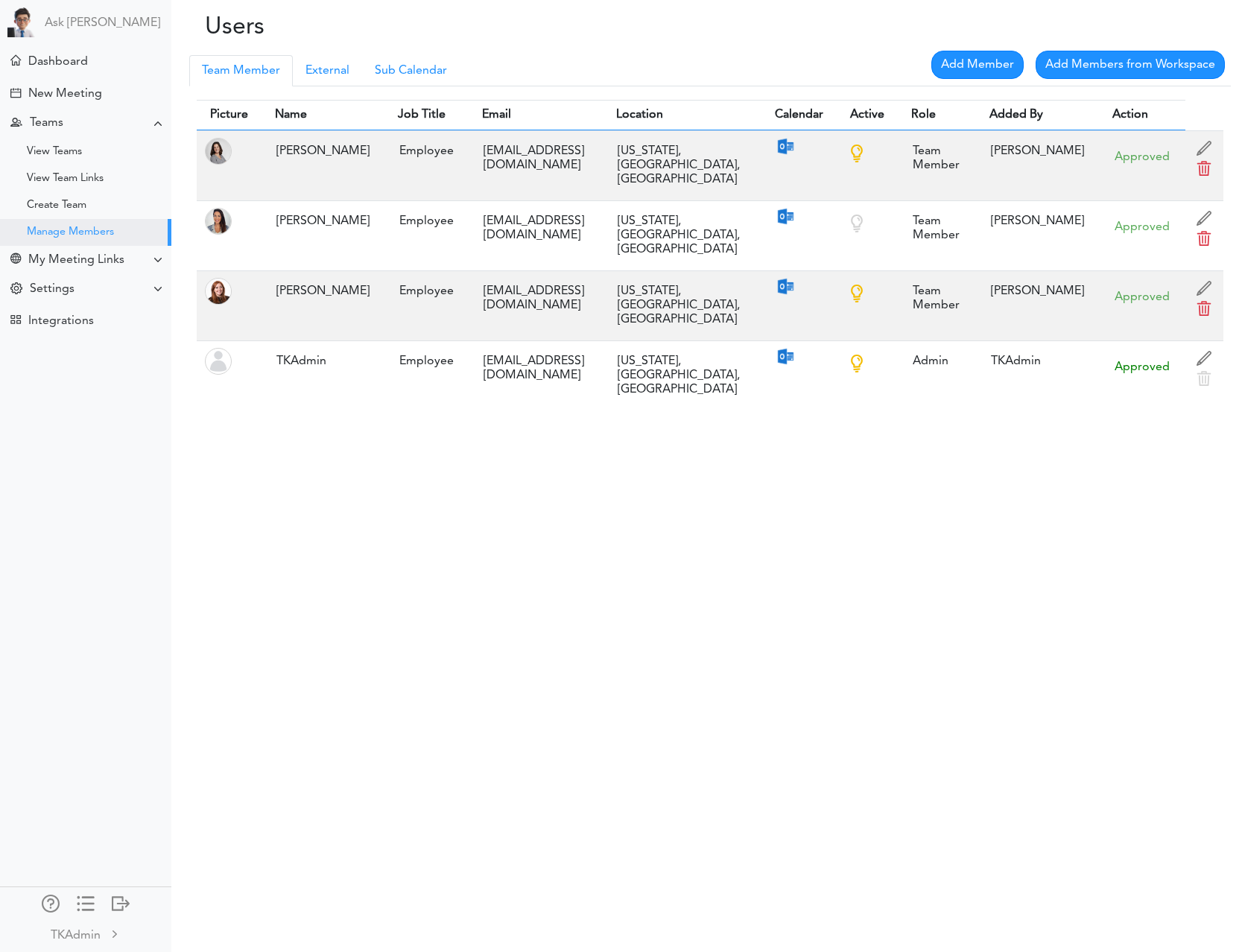
click at [973, 414] on div "Users Processing... Please wait. Team Member Manager External Sub Calendar Add …" at bounding box center [621, 476] width 1242 height 952
drag, startPoint x: 204, startPoint y: 494, endPoint x: 220, endPoint y: 491, distance: 16.3
click at [206, 494] on div "Users Processing... Please wait. Team Member Manager External Sub Calendar Add …" at bounding box center [621, 476] width 1242 height 952
click at [654, 793] on div "Users Processing... Please wait. Team Member Manager External Sub Calendar Add …" at bounding box center [621, 476] width 1242 height 952
click at [923, 714] on div "Users Processing... Please wait. Team Member Manager External Sub Calendar Add …" at bounding box center [621, 476] width 1242 height 952
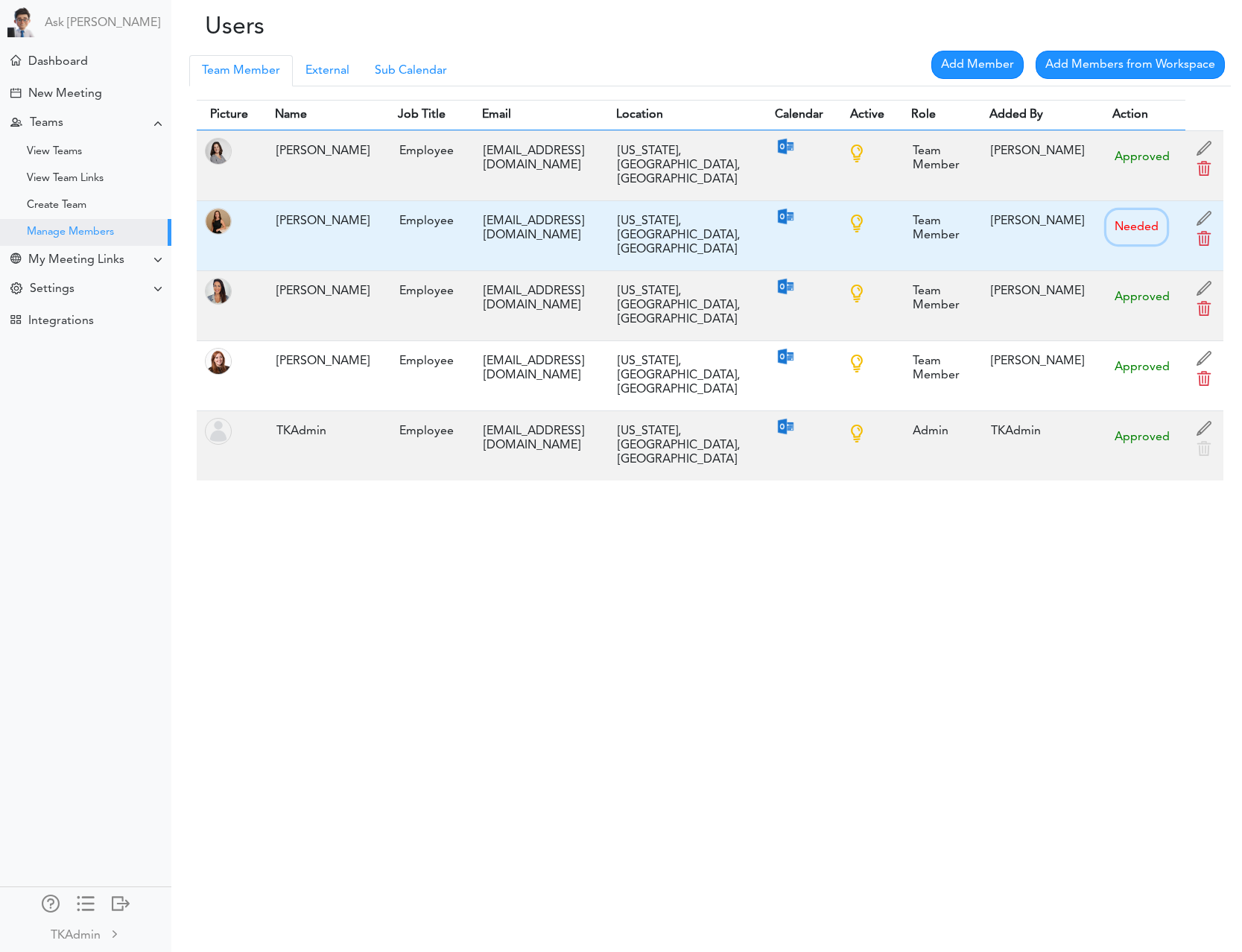
click at [1129, 210] on button "Needed" at bounding box center [1136, 227] width 61 height 34
